Goal: Task Accomplishment & Management: Manage account settings

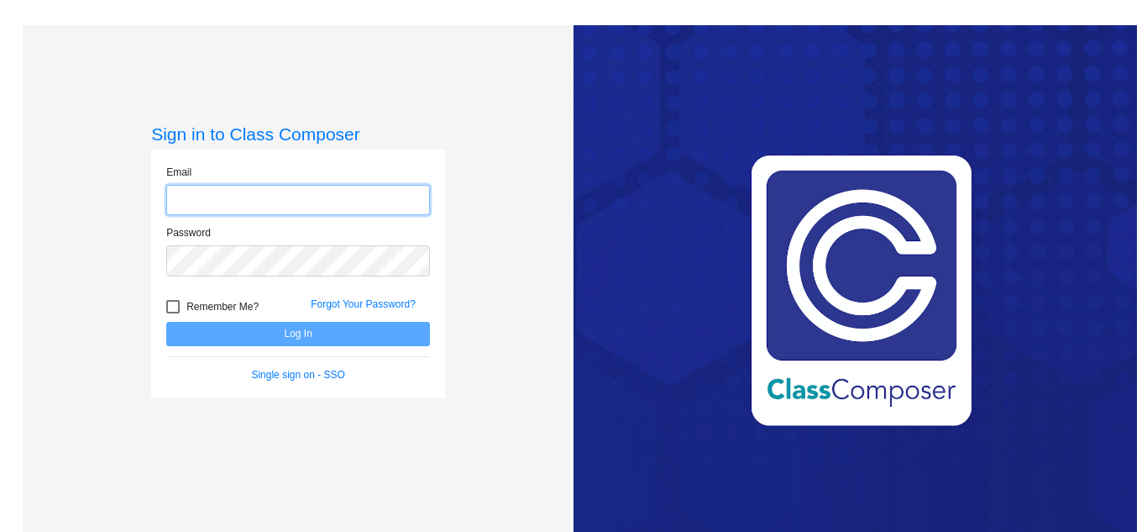
type input "[EMAIL_ADDRESS][DOMAIN_NAME]"
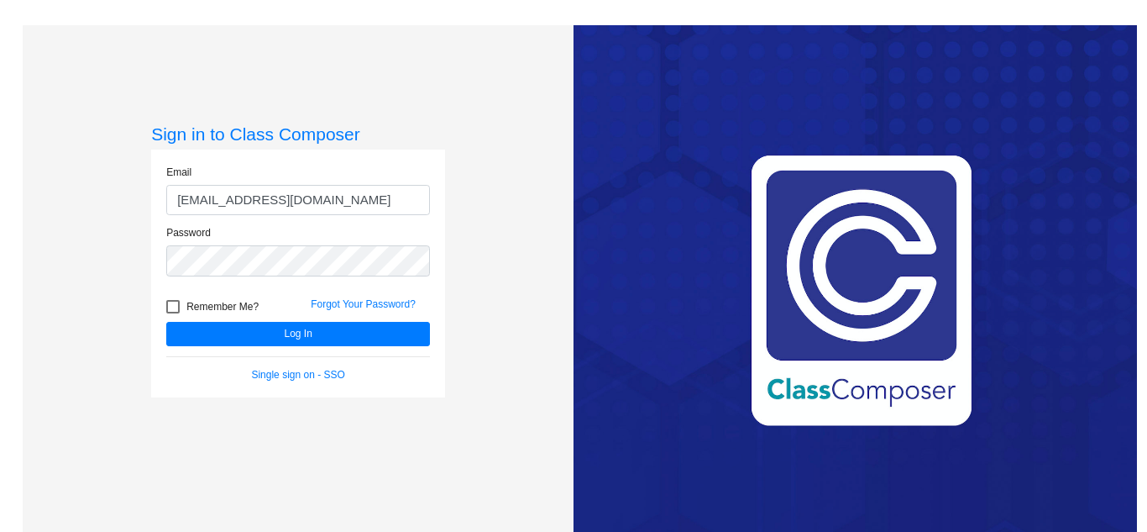
click at [574, 234] on div "Love Class Composer? Share it with a friend! If you're happy with Class Compose…" at bounding box center [855, 291] width 563 height 532
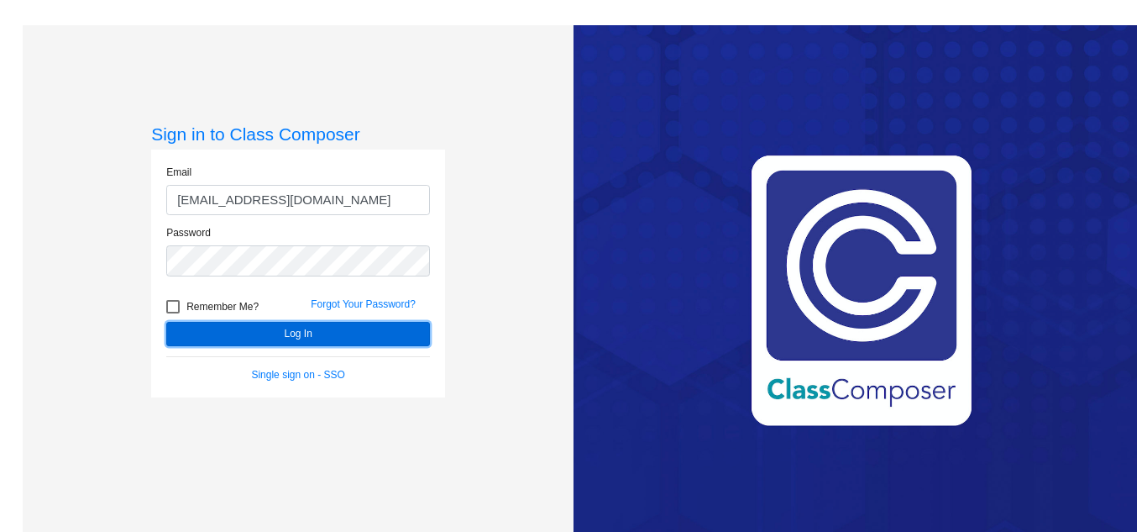
click at [322, 335] on button "Log In" at bounding box center [298, 334] width 264 height 24
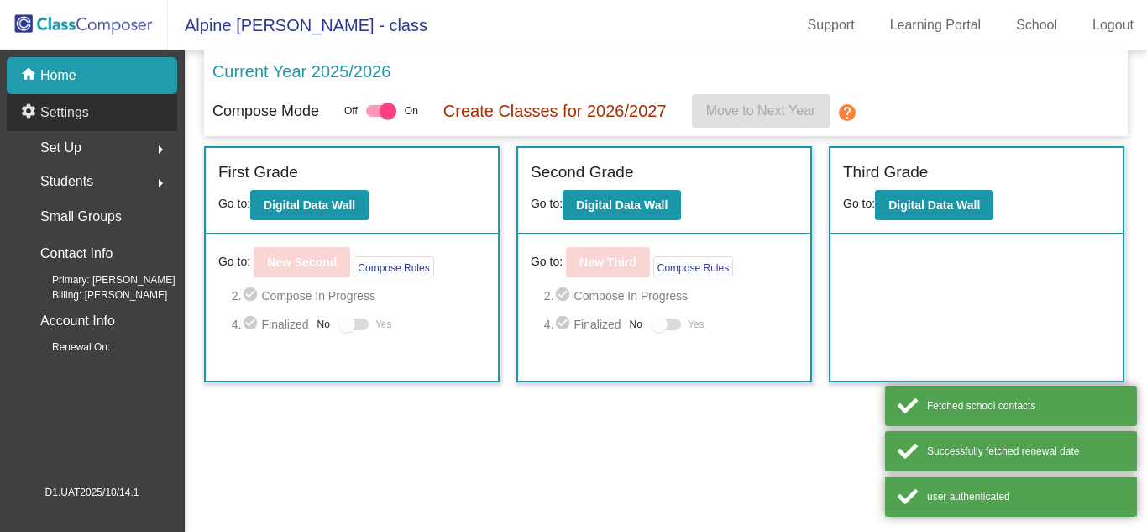
click at [118, 129] on div "settings Settings" at bounding box center [92, 112] width 170 height 37
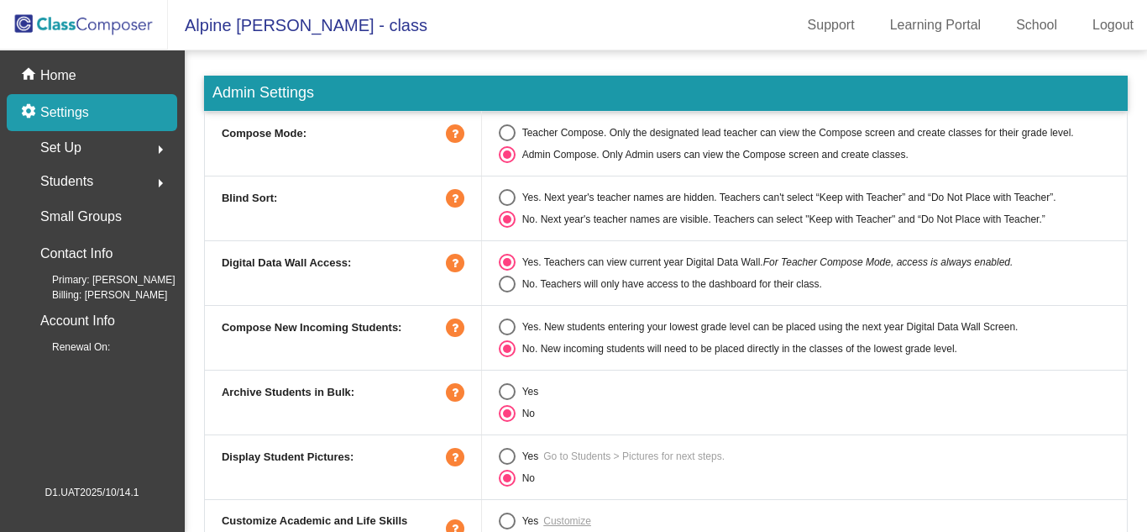
scroll to position [43, 0]
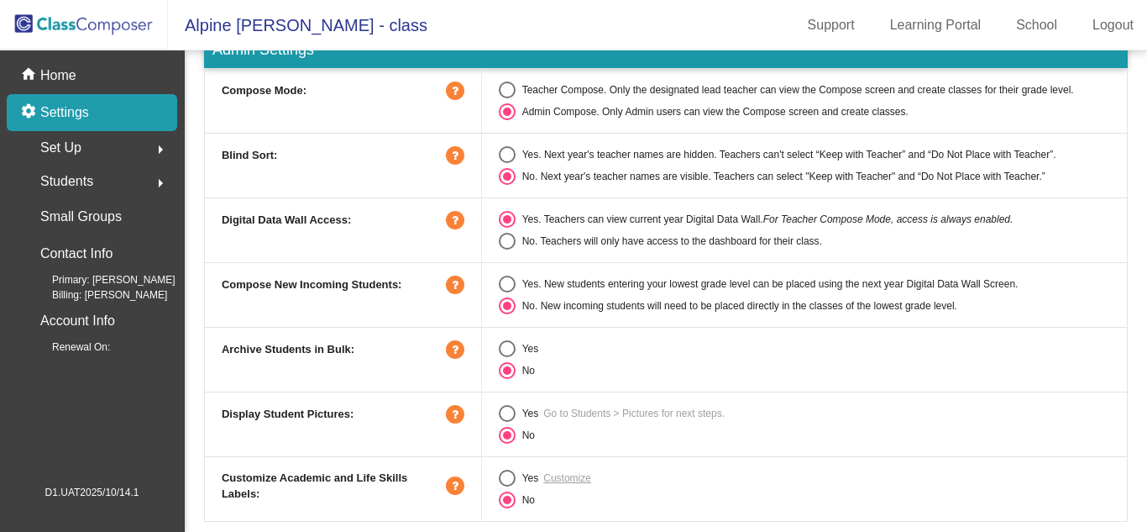
click at [446, 492] on icon at bounding box center [455, 485] width 18 height 18
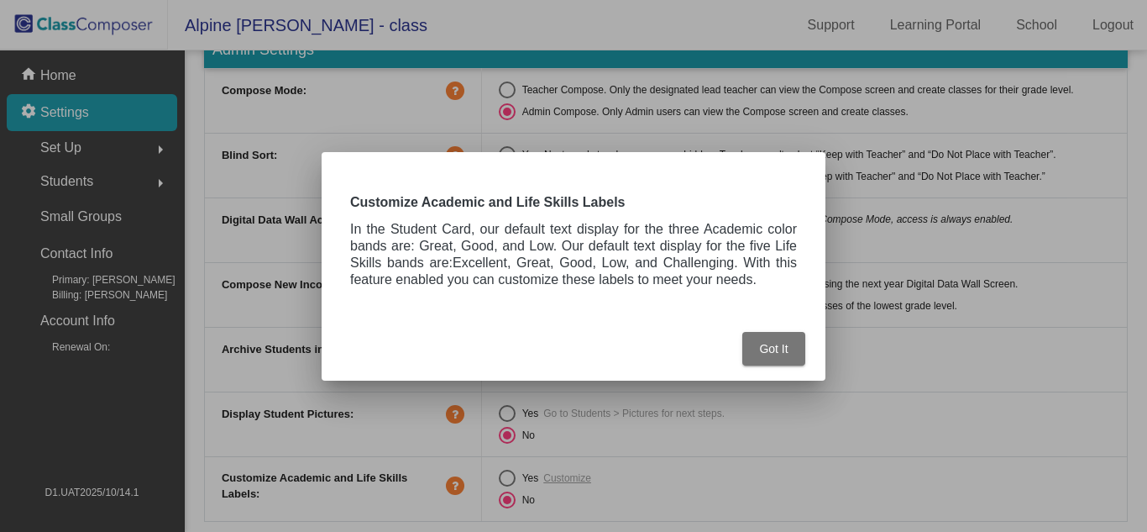
click at [778, 367] on div "Got It" at bounding box center [574, 344] width 464 height 74
click at [773, 342] on span "Got It" at bounding box center [773, 348] width 29 height 13
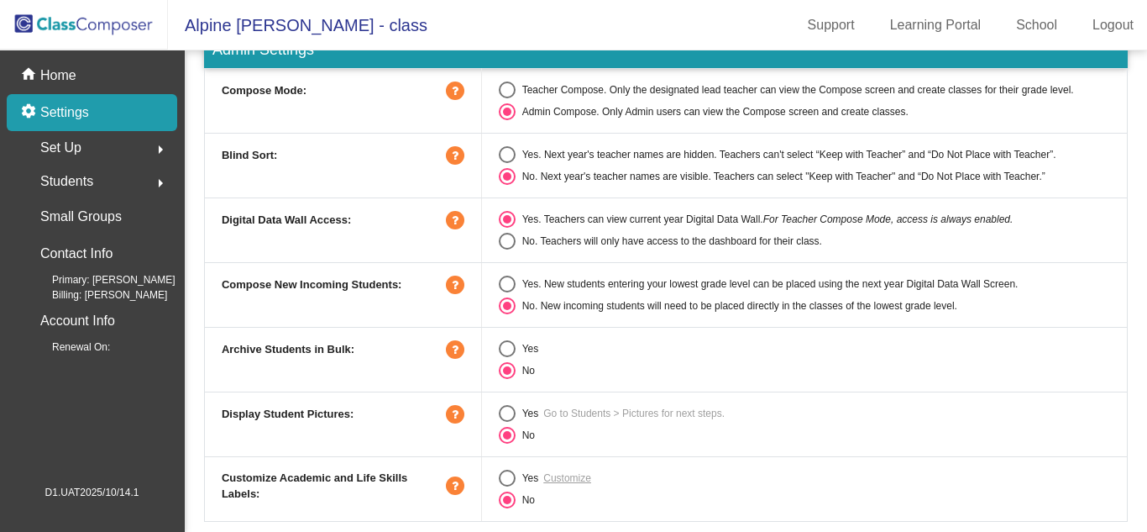
click at [455, 352] on icon at bounding box center [455, 349] width 18 height 18
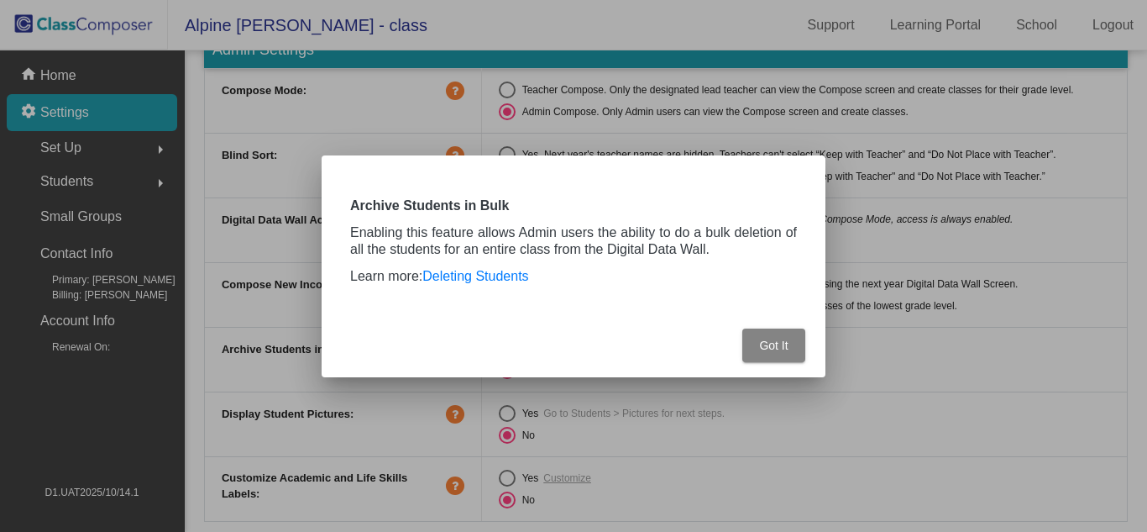
click at [783, 359] on button "Got It" at bounding box center [773, 345] width 63 height 34
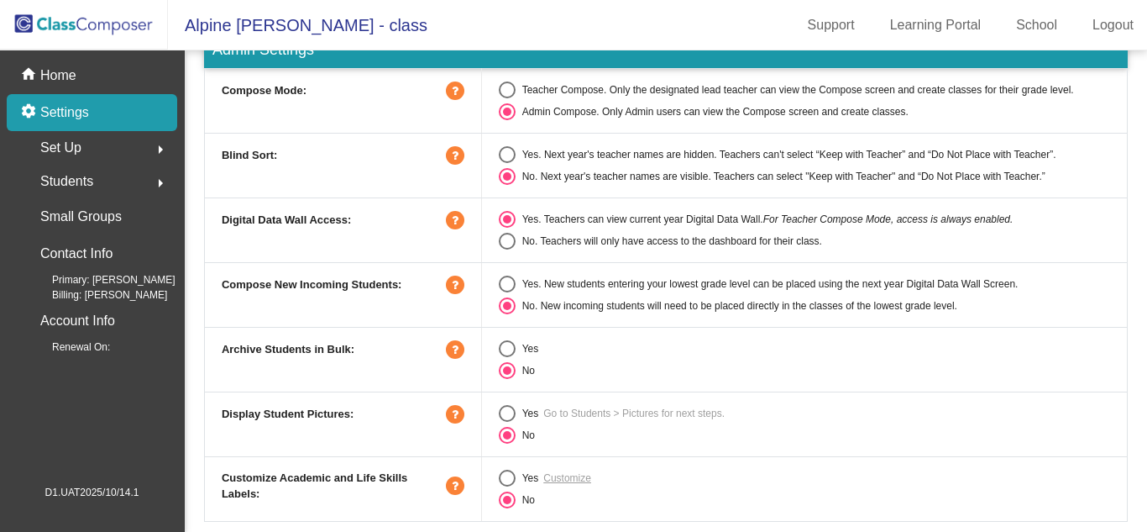
click at [460, 152] on icon at bounding box center [455, 155] width 18 height 18
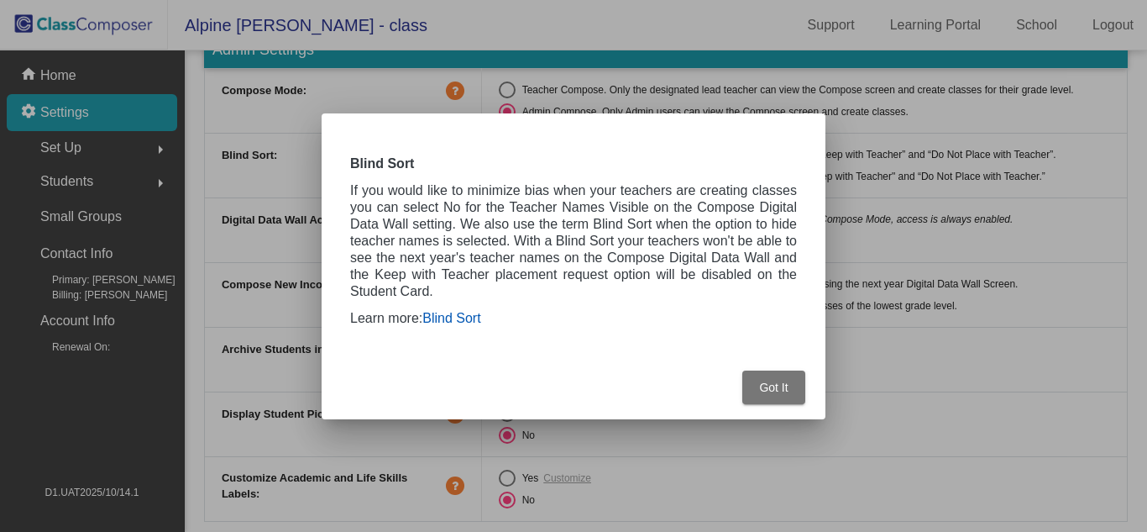
click at [461, 319] on link "Blind Sort" at bounding box center [451, 318] width 58 height 14
click at [762, 395] on button "Got It" at bounding box center [773, 387] width 63 height 34
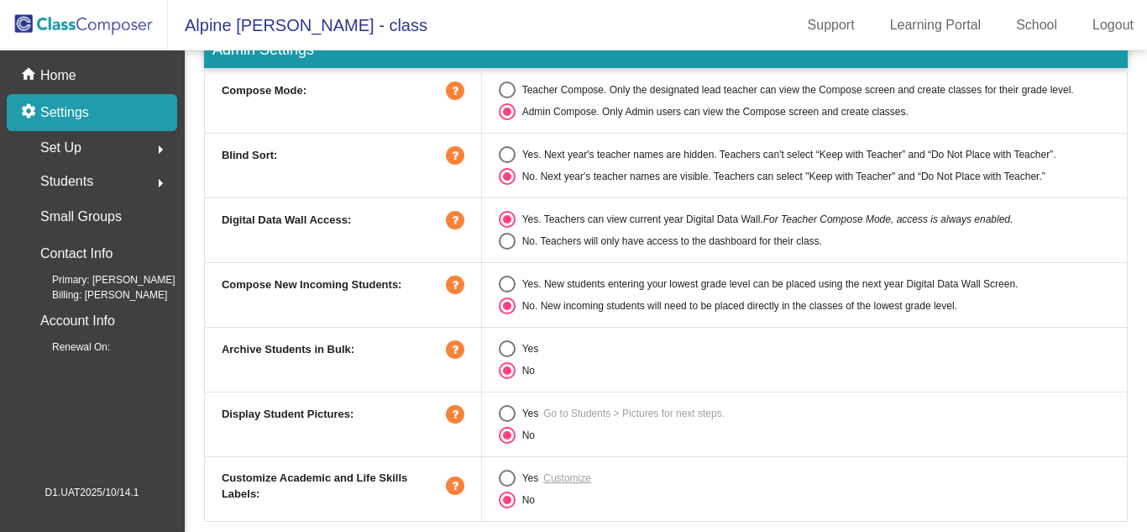
scroll to position [0, 0]
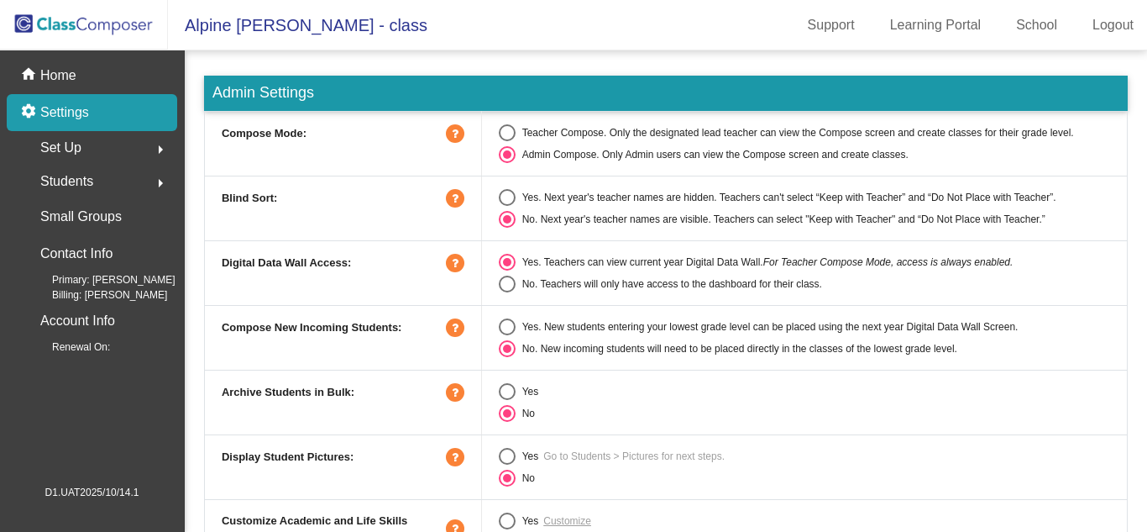
click at [453, 132] on icon at bounding box center [455, 133] width 18 height 18
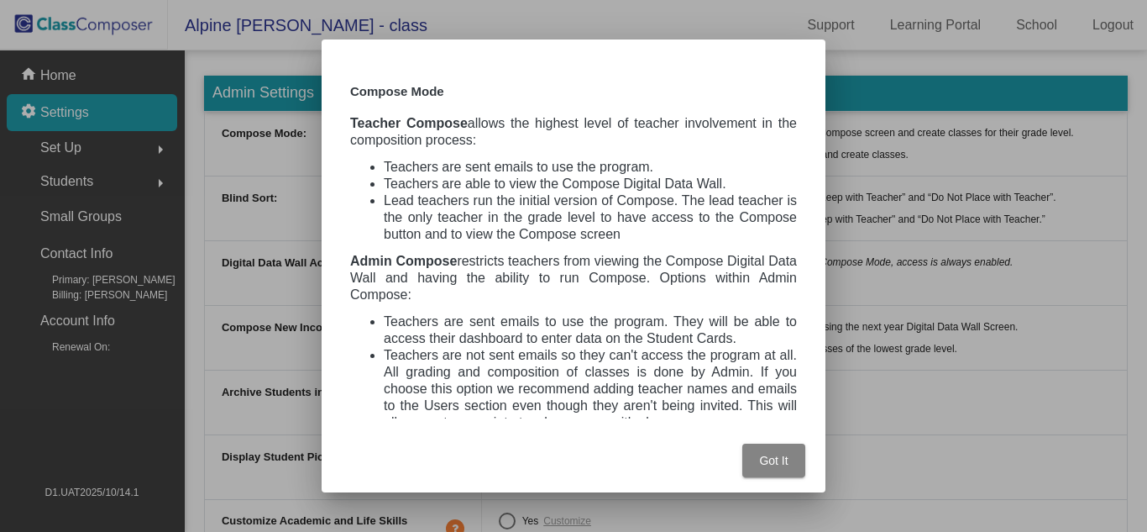
click at [763, 460] on span "Got It" at bounding box center [773, 459] width 29 height 13
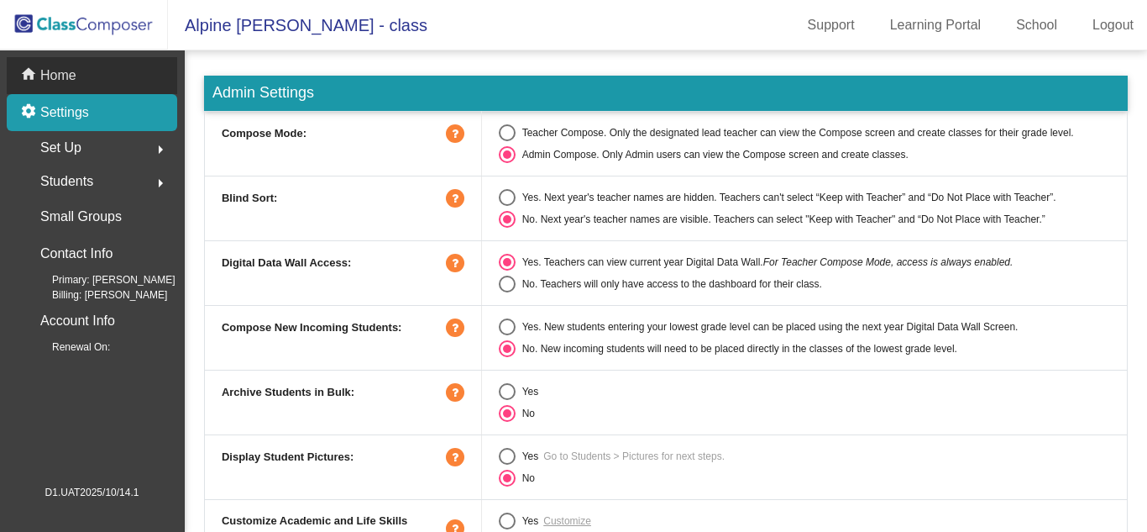
click at [113, 67] on div "home Home" at bounding box center [92, 75] width 170 height 37
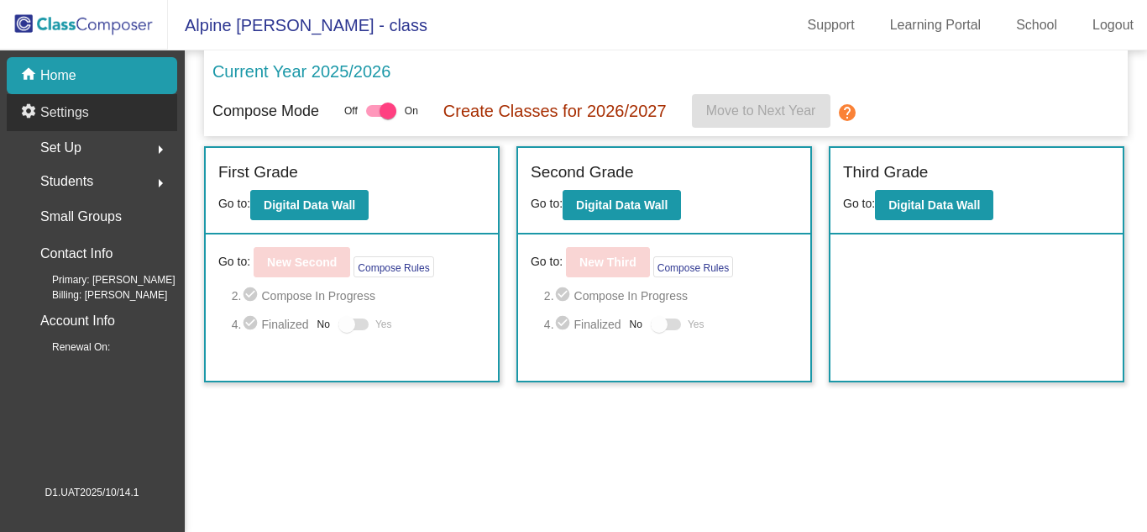
click at [113, 117] on div "settings Settings" at bounding box center [92, 112] width 170 height 37
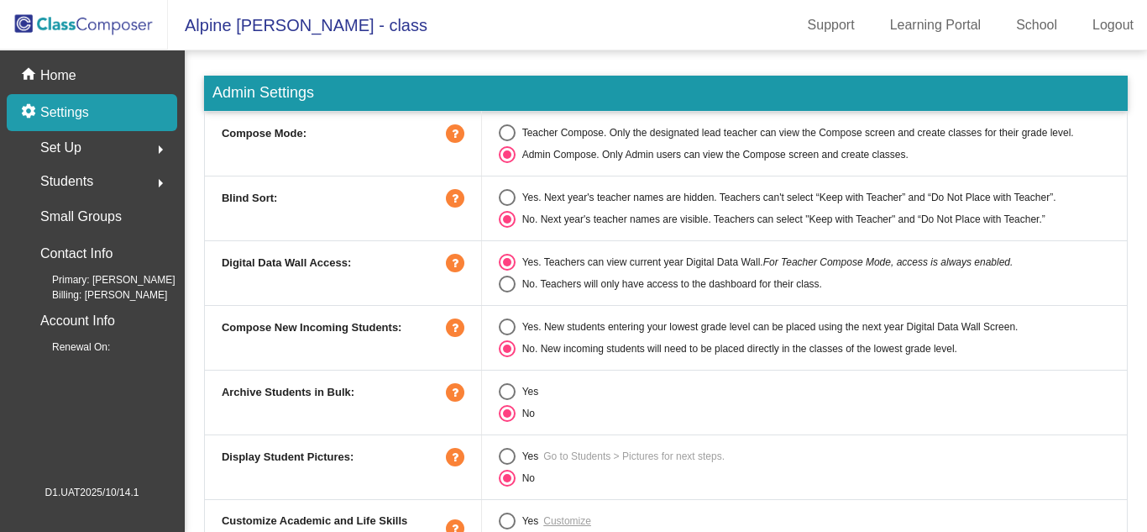
click at [447, 138] on icon at bounding box center [455, 133] width 18 height 18
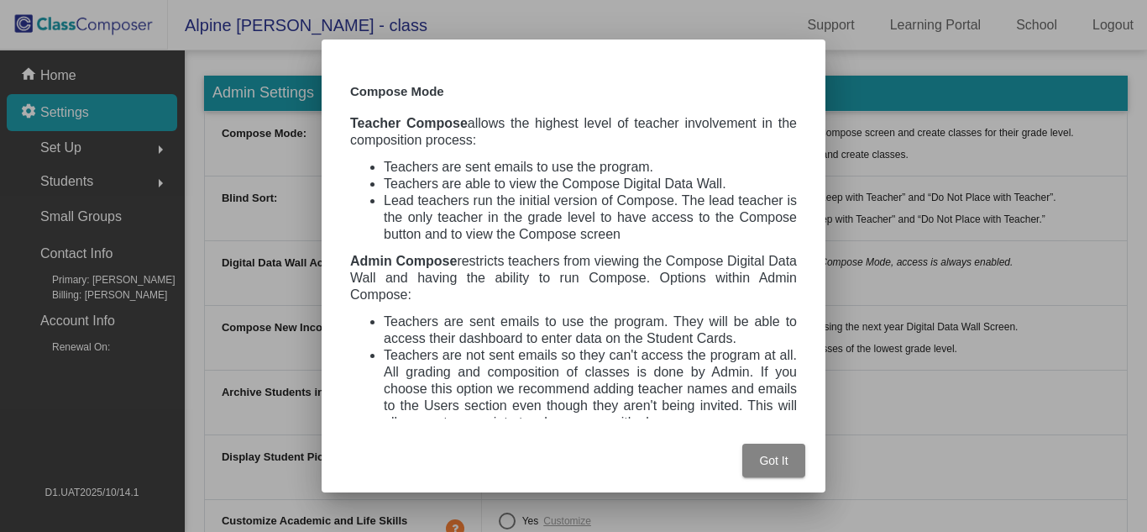
click at [758, 467] on button "Got It" at bounding box center [773, 460] width 63 height 34
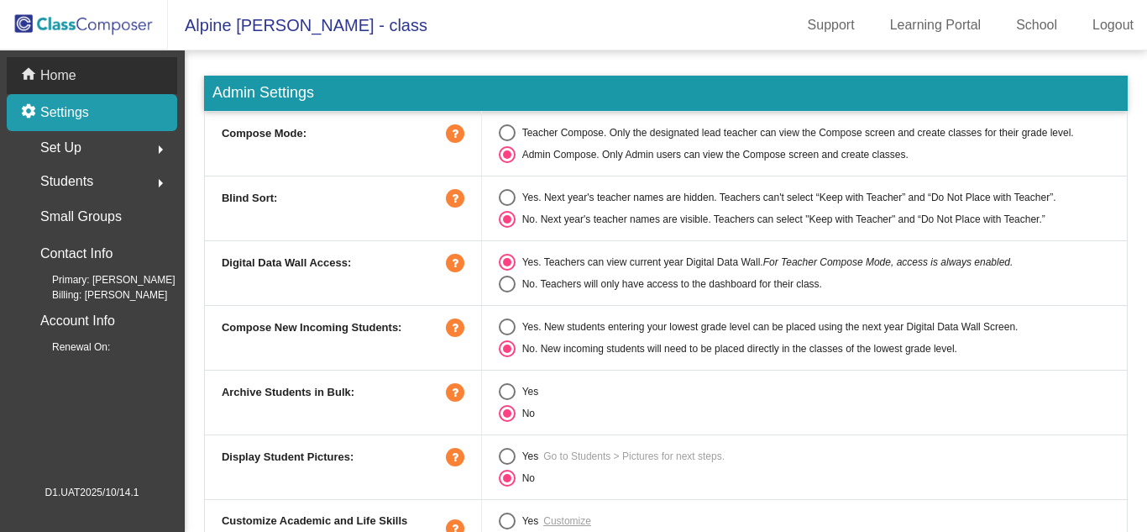
click at [116, 71] on div "home Home" at bounding box center [92, 75] width 170 height 37
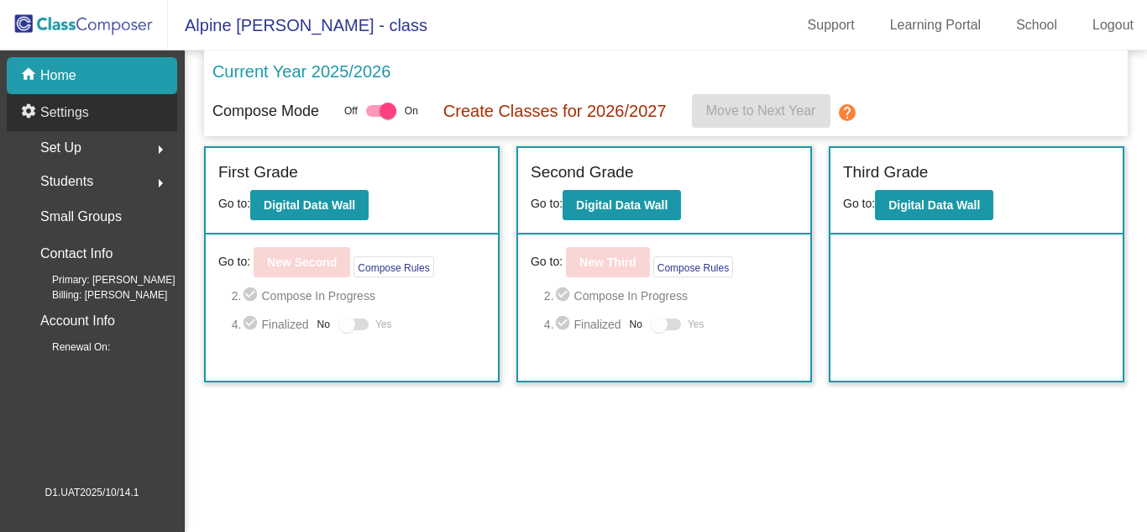
click at [117, 112] on div "settings Settings" at bounding box center [92, 112] width 170 height 37
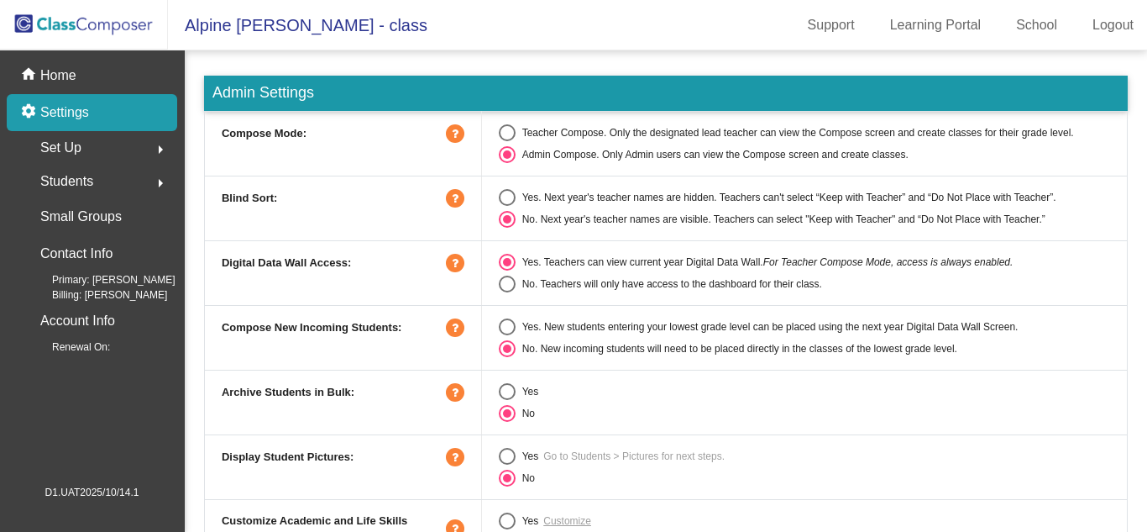
click at [448, 131] on icon at bounding box center [455, 133] width 18 height 18
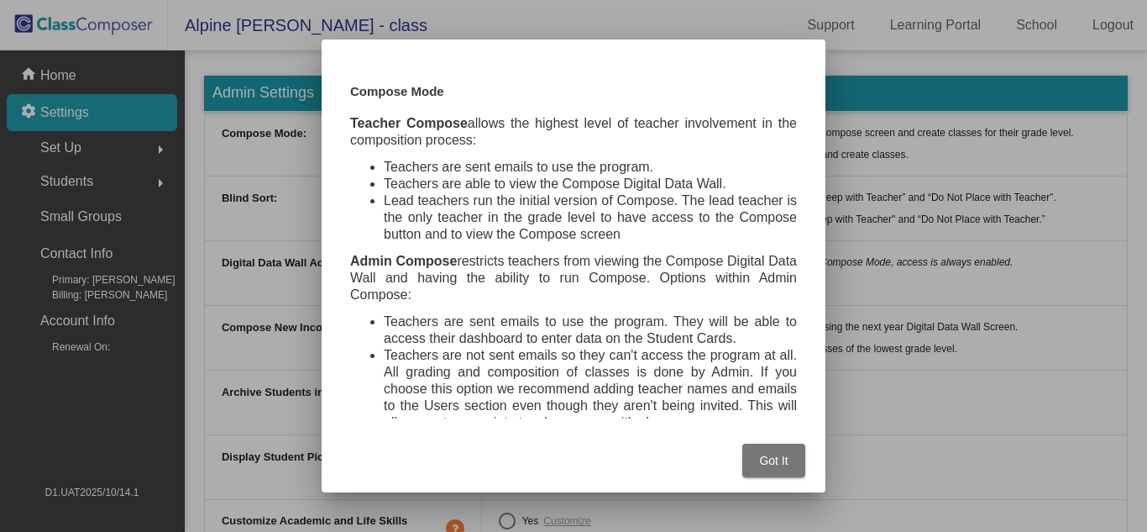
scroll to position [75, 0]
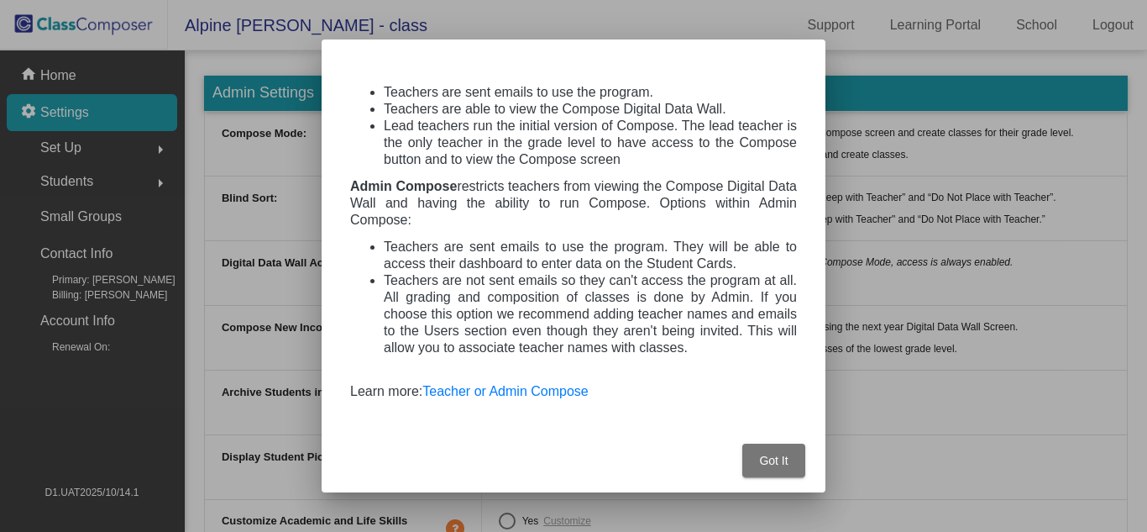
click at [448, 131] on li "Lead teachers run the initial version of Compose. The lead teacher is the only …" at bounding box center [590, 143] width 413 height 50
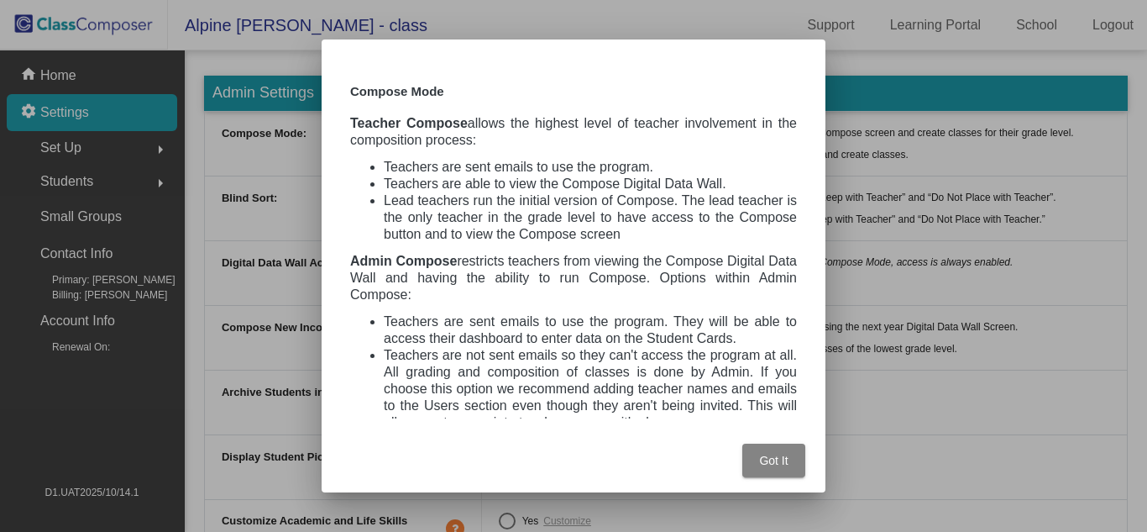
click at [781, 457] on span "Got It" at bounding box center [773, 459] width 29 height 13
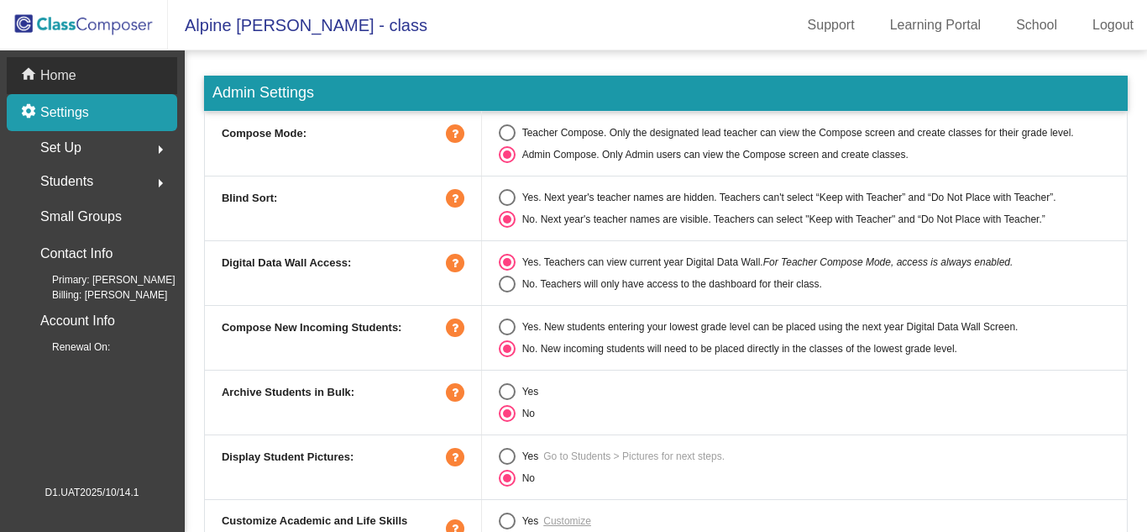
click at [109, 60] on div "home Home" at bounding box center [92, 75] width 170 height 37
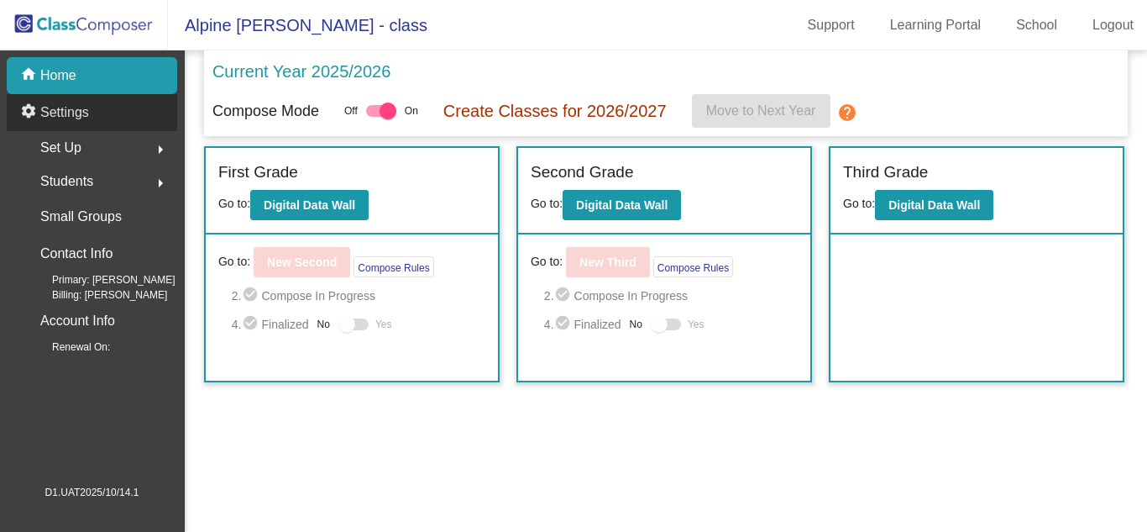
click at [109, 109] on div "settings Settings" at bounding box center [92, 112] width 170 height 37
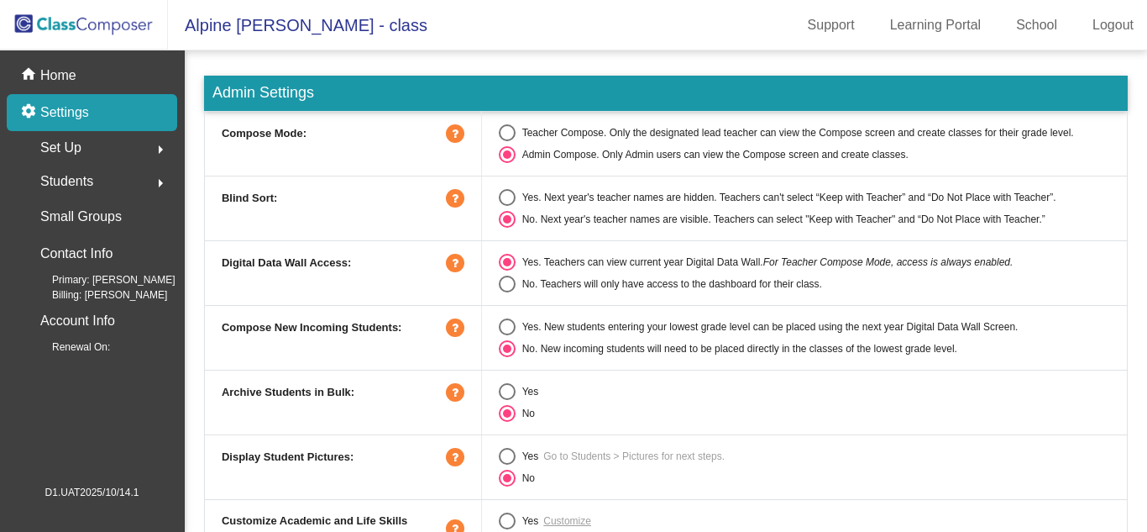
click at [438, 131] on div "Compose Mode:" at bounding box center [343, 133] width 243 height 18
click at [448, 132] on icon at bounding box center [455, 133] width 18 height 18
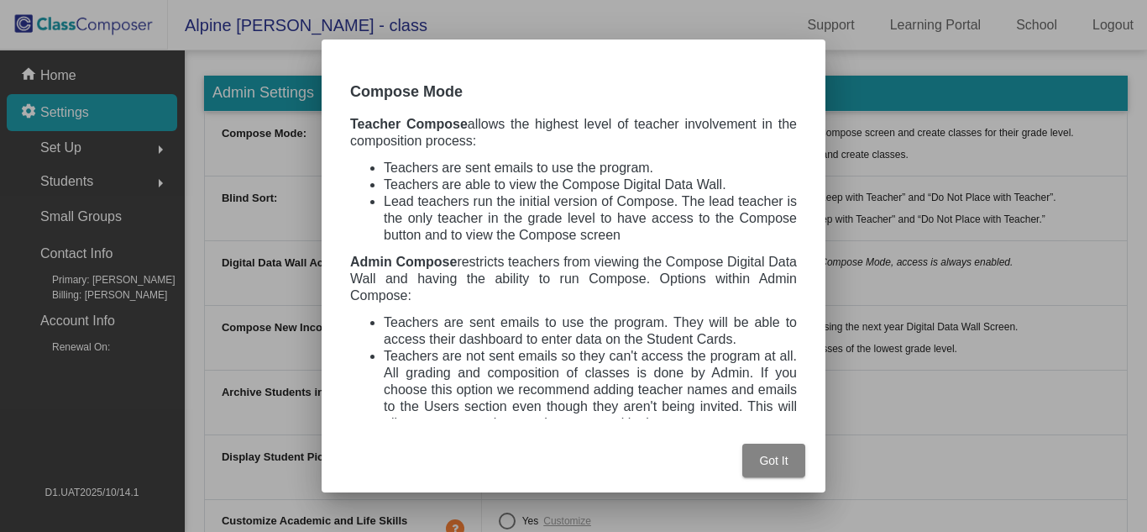
click at [792, 455] on button "Got It" at bounding box center [773, 460] width 63 height 34
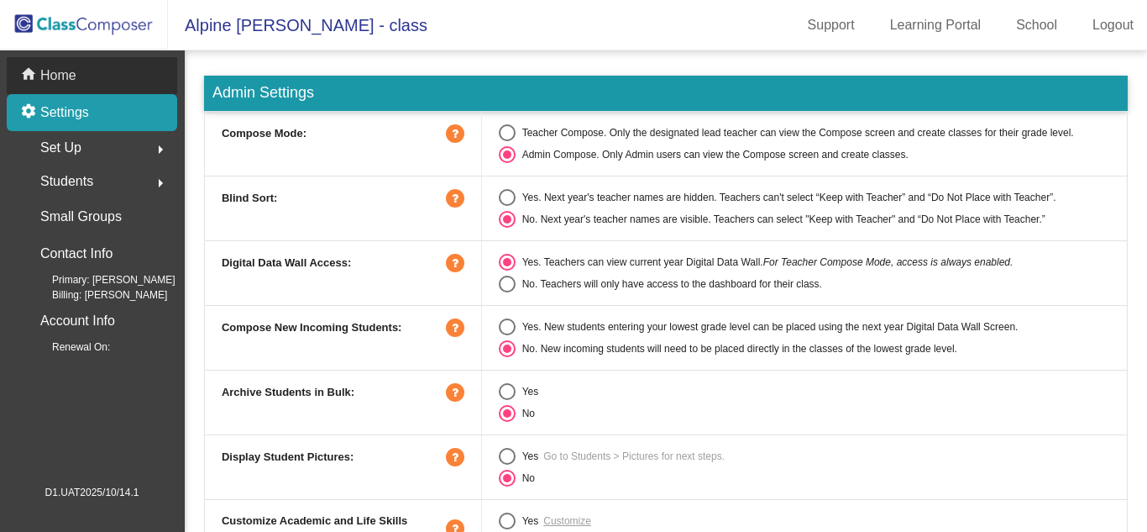
click at [129, 92] on div "home Home" at bounding box center [92, 75] width 170 height 37
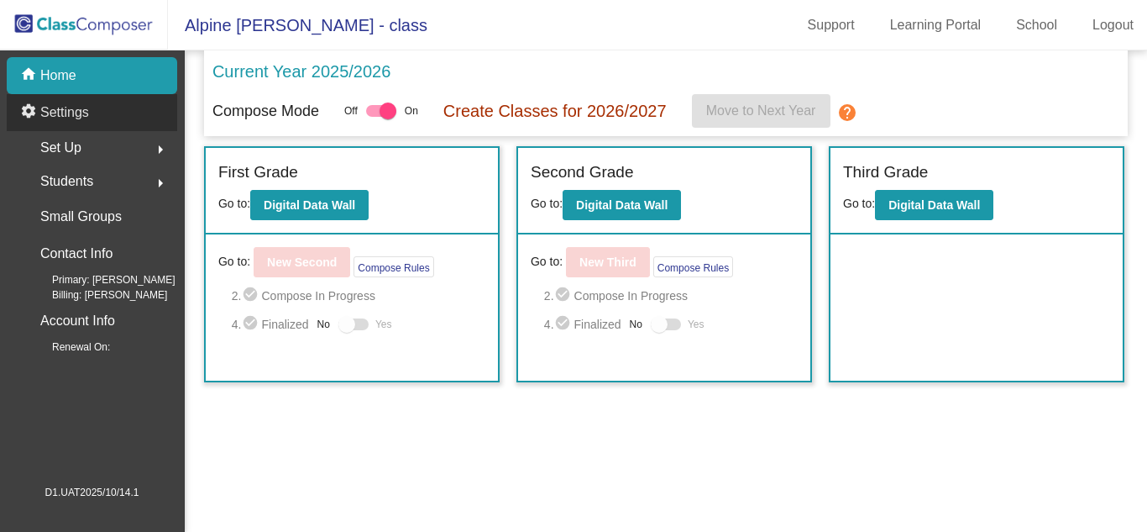
click at [127, 112] on div "settings Settings" at bounding box center [92, 112] width 170 height 37
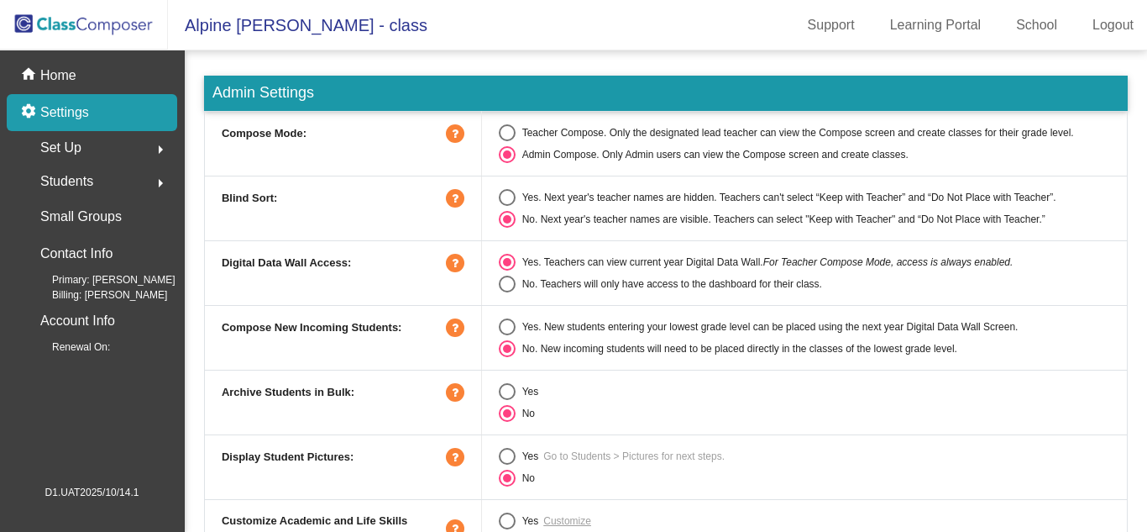
click at [464, 141] on td "Compose Mode:" at bounding box center [342, 143] width 277 height 65
click at [454, 134] on icon at bounding box center [455, 133] width 18 height 18
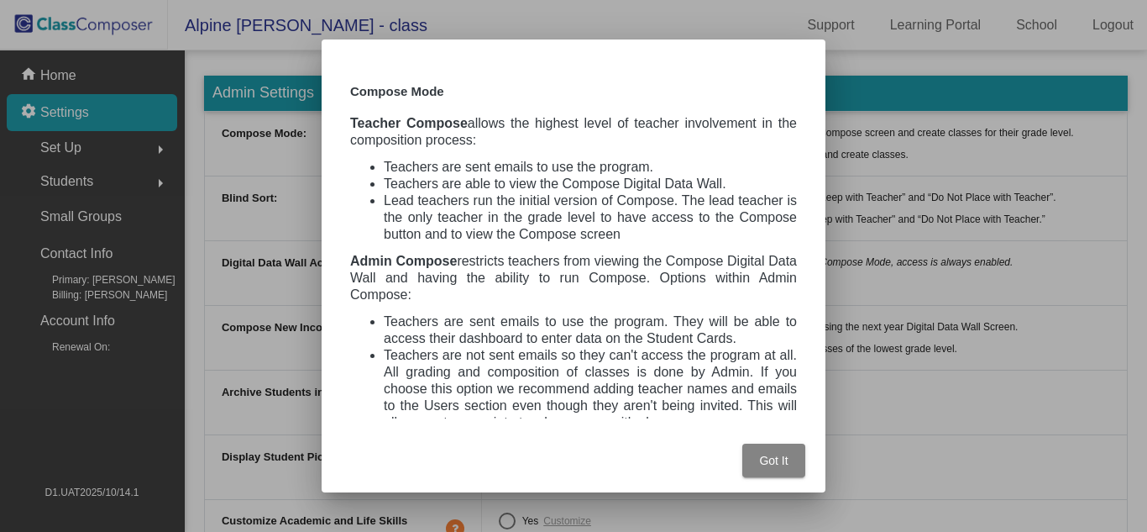
click at [753, 465] on button "Got It" at bounding box center [773, 460] width 63 height 34
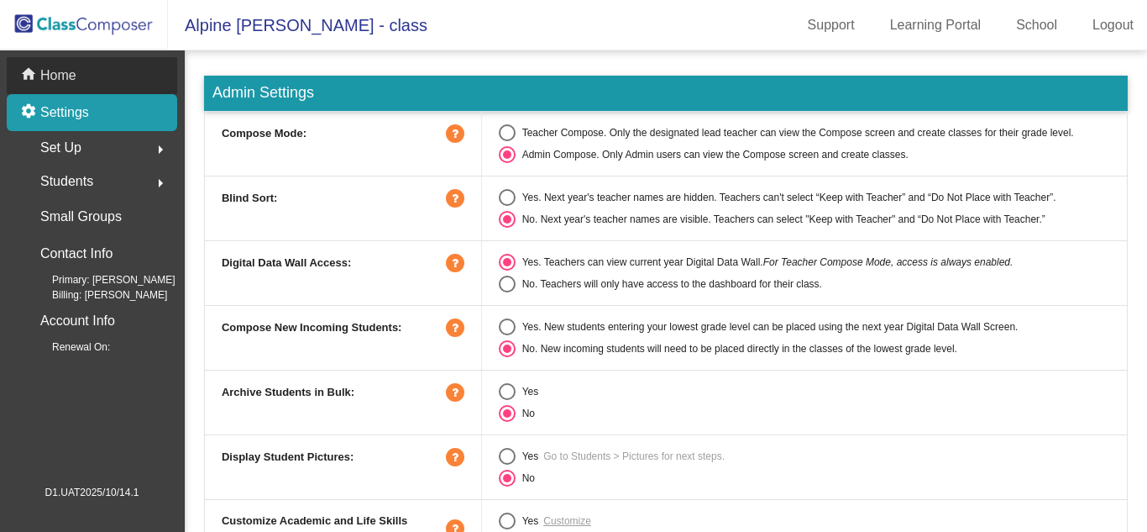
click at [116, 93] on div "home Home" at bounding box center [92, 75] width 170 height 37
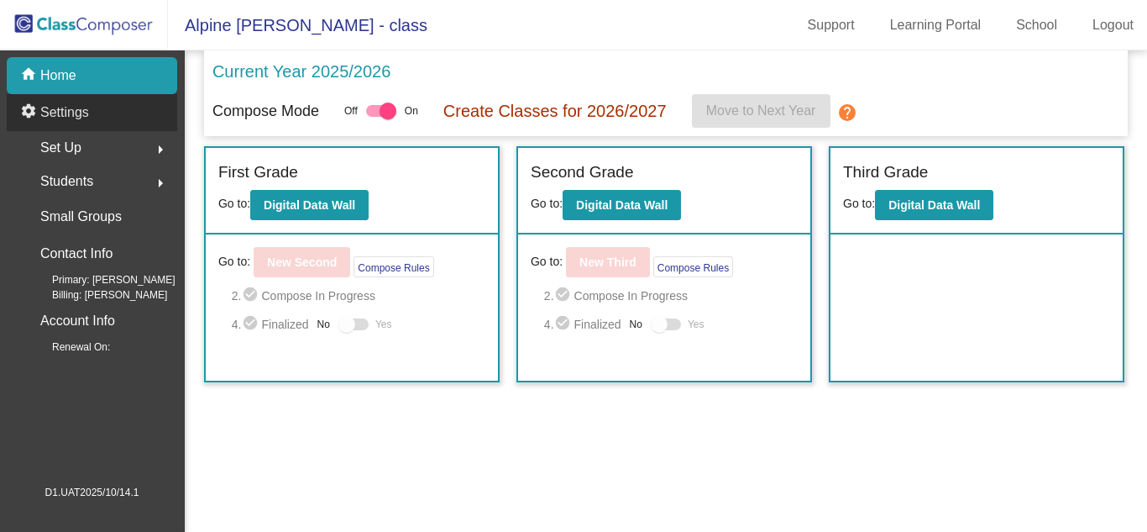
click at [120, 130] on div "settings Settings" at bounding box center [92, 112] width 170 height 37
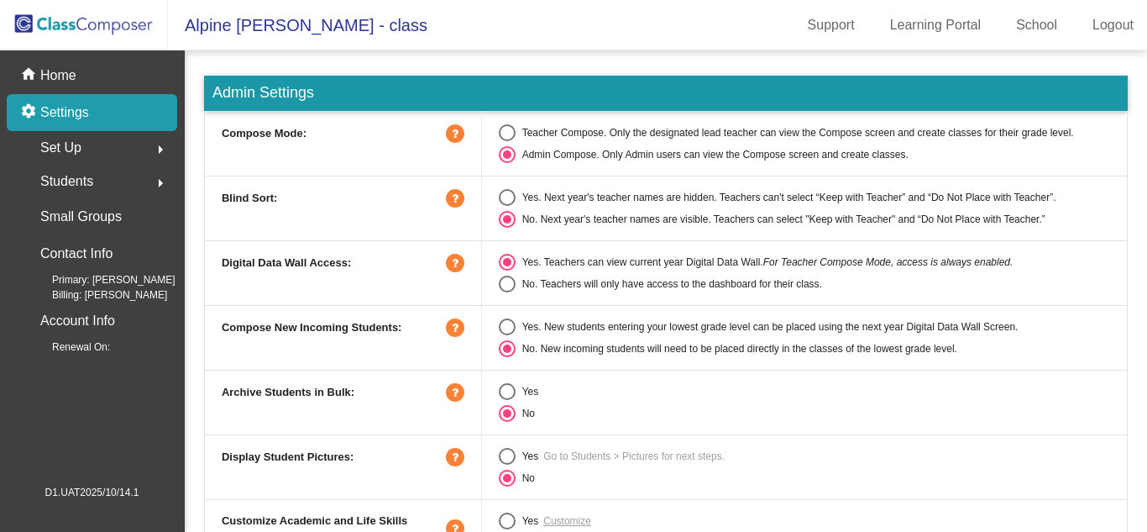
click at [447, 134] on icon at bounding box center [455, 133] width 18 height 18
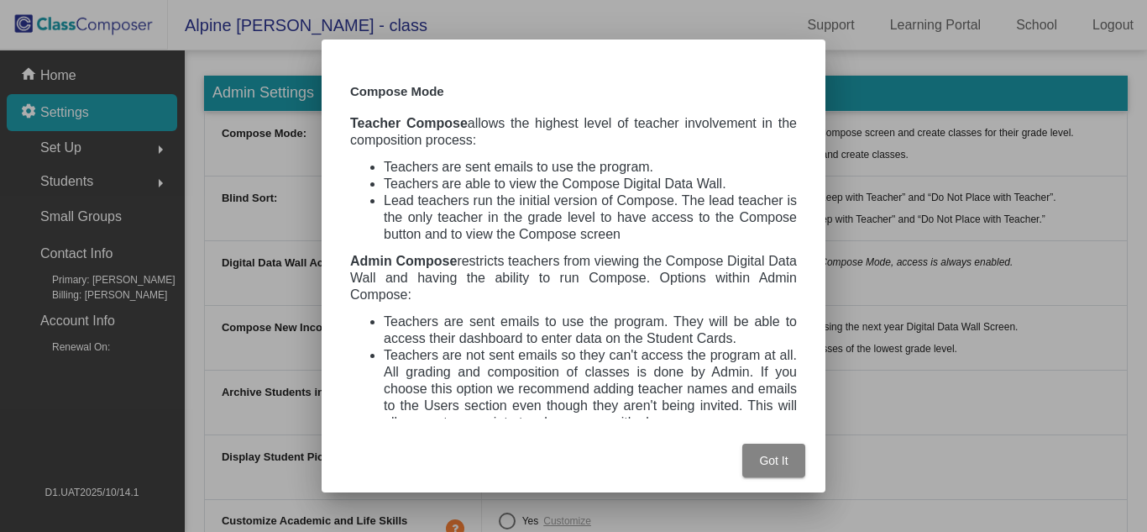
click at [762, 465] on span "Got It" at bounding box center [773, 459] width 29 height 13
